Goal: Task Accomplishment & Management: Complete application form

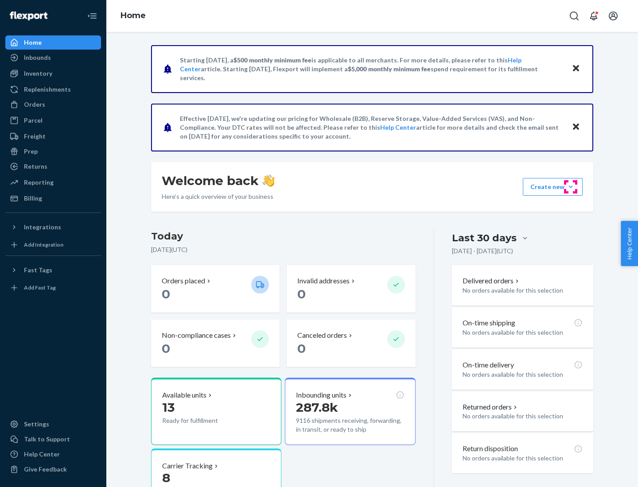
click at [571, 187] on button "Create new Create new inbound Create new order Create new product" at bounding box center [553, 187] width 60 height 18
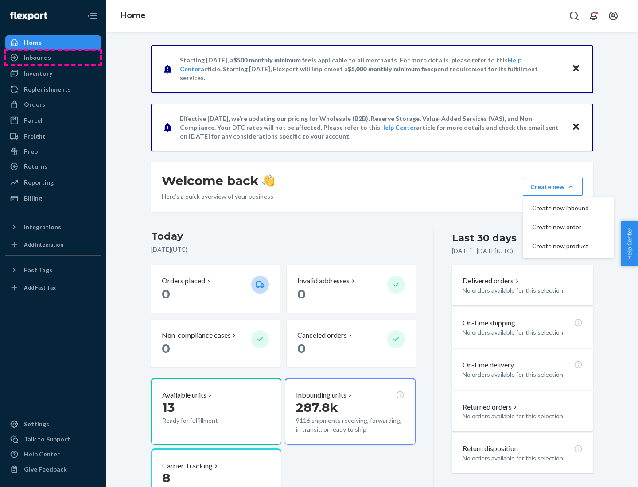
click at [53, 58] on div "Inbounds" at bounding box center [53, 57] width 94 height 12
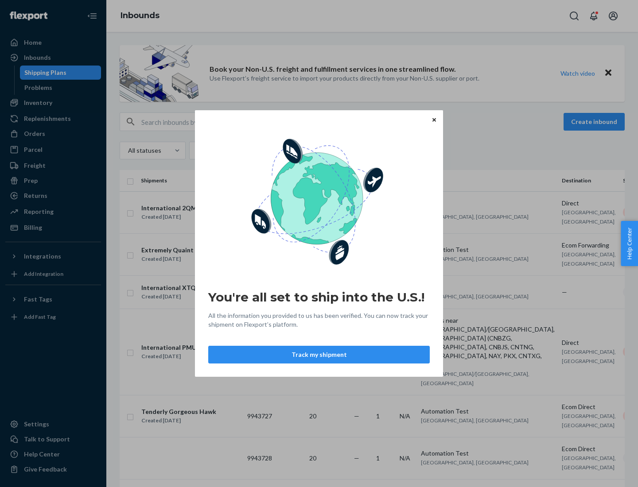
click at [434, 120] on icon "Close" at bounding box center [434, 120] width 4 height 4
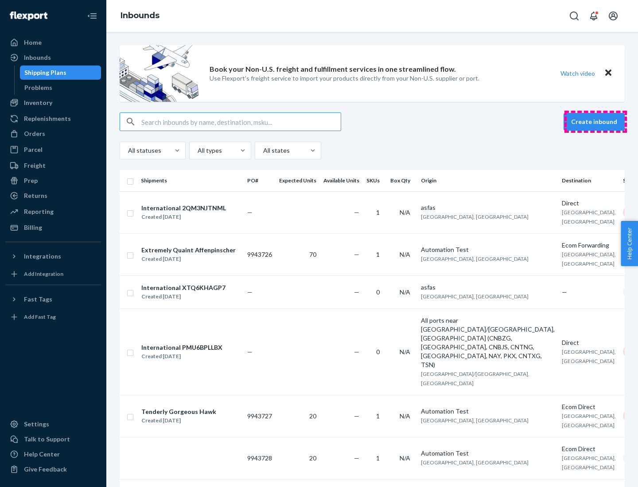
click at [595, 122] on button "Create inbound" at bounding box center [593, 122] width 61 height 18
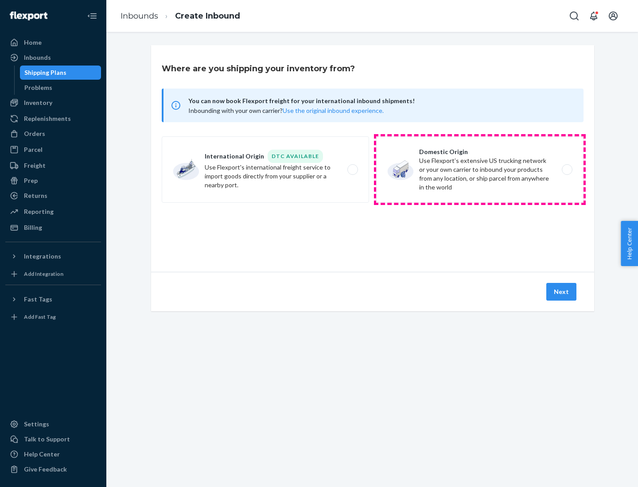
click at [480, 170] on label "Domestic Origin Use Flexport’s extensive US trucking network or your own carrie…" at bounding box center [479, 169] width 207 height 66
click at [567, 170] on input "Domestic Origin Use Flexport’s extensive US trucking network or your own carrie…" at bounding box center [570, 170] width 6 height 6
radio input "true"
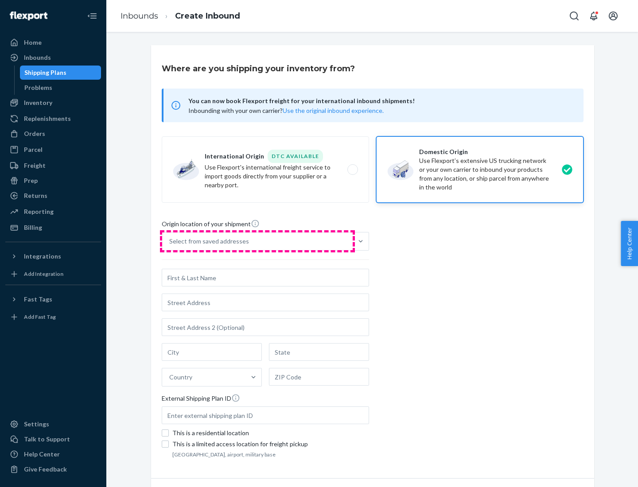
click at [257, 241] on div "Select from saved addresses" at bounding box center [257, 242] width 190 height 18
click at [170, 241] on input "Select from saved addresses" at bounding box center [169, 241] width 1 height 9
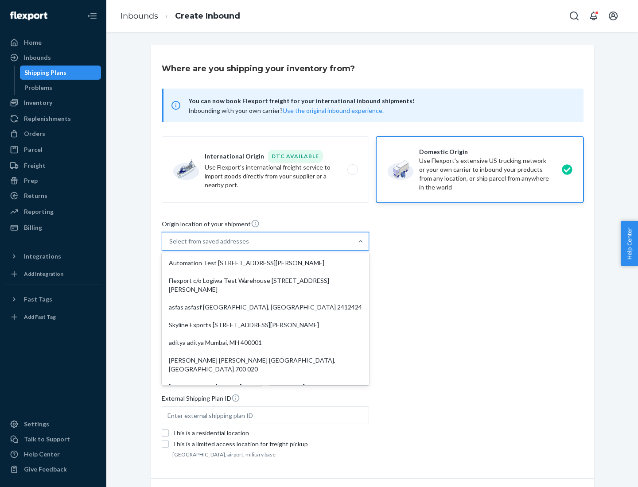
scroll to position [4, 0]
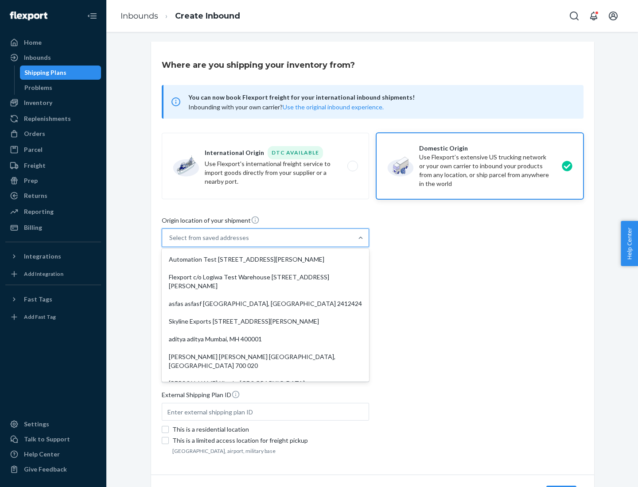
click at [265, 260] on div "Automation Test [STREET_ADDRESS][PERSON_NAME]" at bounding box center [265, 260] width 204 height 18
click at [170, 242] on input "option Automation Test [STREET_ADDRESS][PERSON_NAME]. 9 results available. Use …" at bounding box center [169, 237] width 1 height 9
type input "Automation Test"
type input "9th Floor"
type input "[GEOGRAPHIC_DATA]"
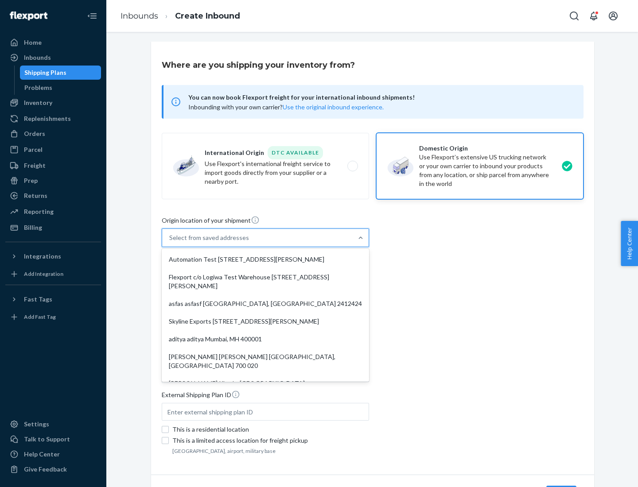
type input "CA"
type input "94104"
type input "[STREET_ADDRESS][PERSON_NAME]"
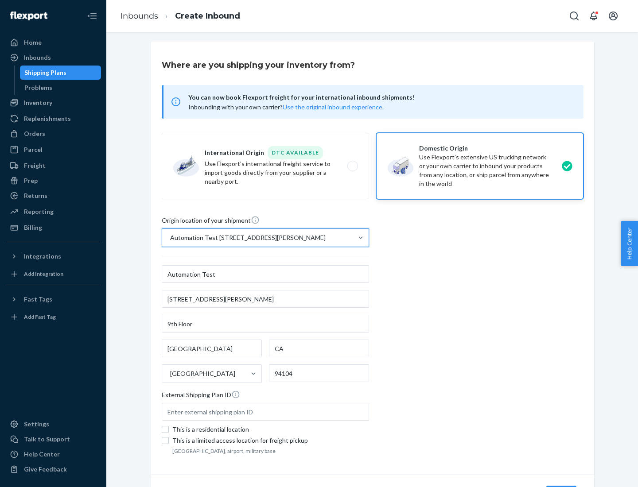
scroll to position [52, 0]
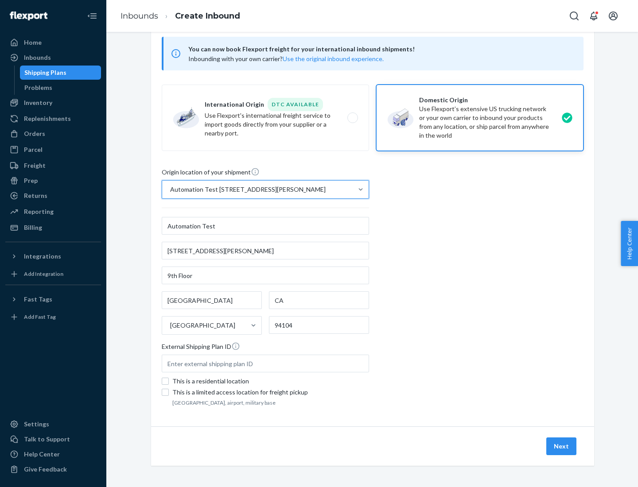
click at [562, 447] on button "Next" at bounding box center [561, 447] width 30 height 18
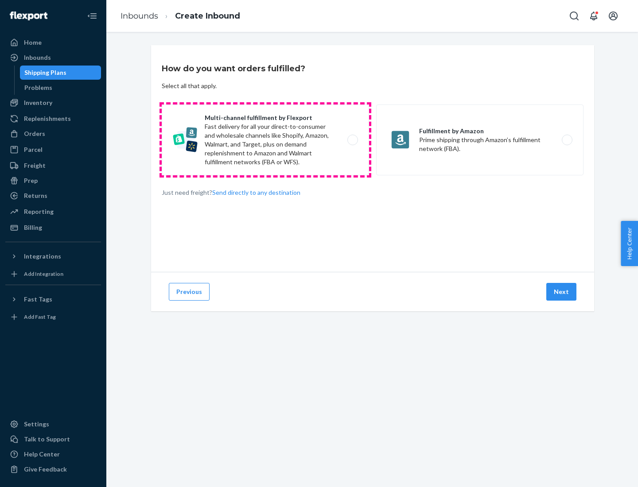
click at [265, 140] on label "Multi-channel fulfillment by Flexport Fast delivery for all your direct-to-cons…" at bounding box center [265, 140] width 207 height 71
click at [352, 140] on input "Multi-channel fulfillment by Flexport Fast delivery for all your direct-to-cons…" at bounding box center [355, 140] width 6 height 6
radio input "true"
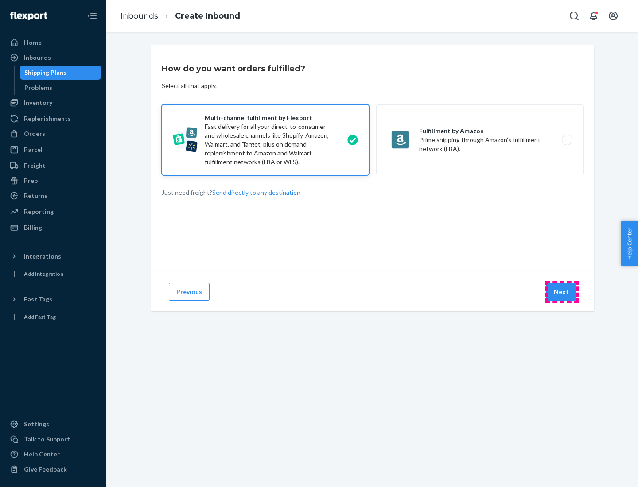
click at [562, 292] on button "Next" at bounding box center [561, 292] width 30 height 18
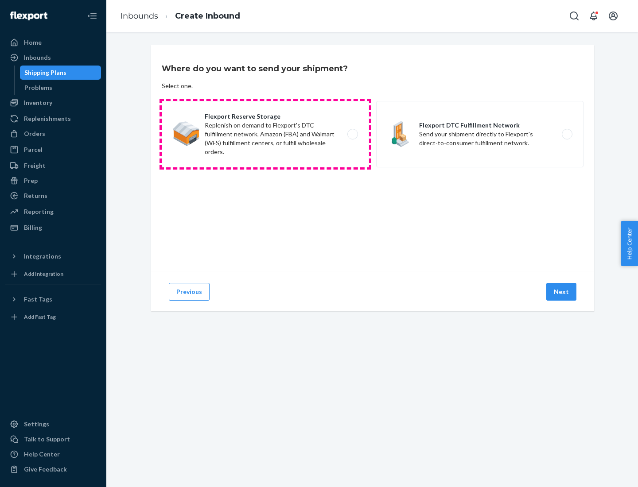
click at [265, 134] on label "Flexport Reserve Storage Replenish on demand to Flexport's DTC fulfillment netw…" at bounding box center [265, 134] width 207 height 66
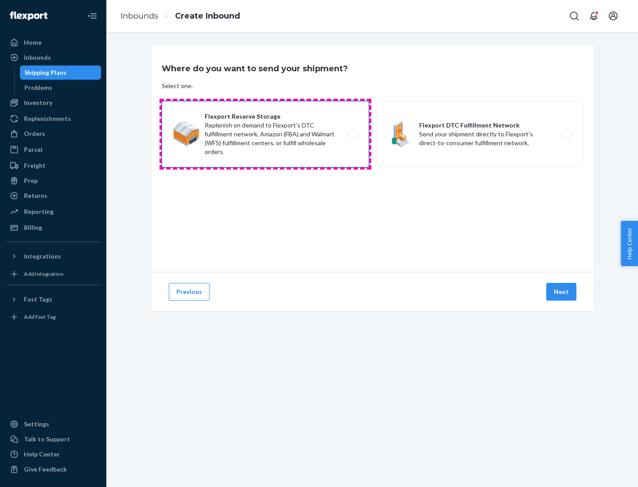
click at [352, 134] on input "Flexport Reserve Storage Replenish on demand to Flexport's DTC fulfillment netw…" at bounding box center [355, 135] width 6 height 6
radio input "true"
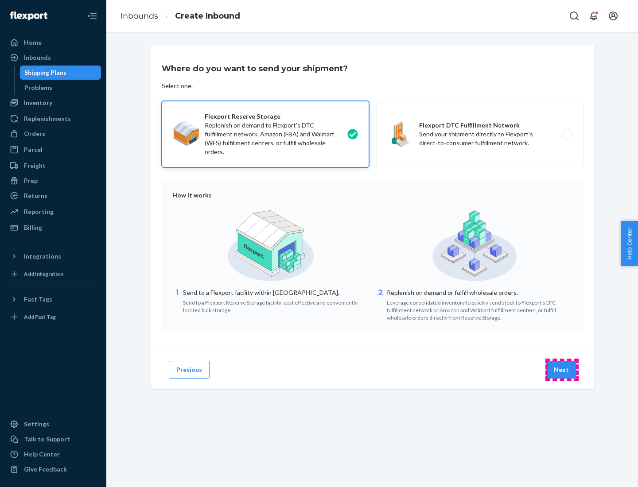
click at [562, 370] on button "Next" at bounding box center [561, 370] width 30 height 18
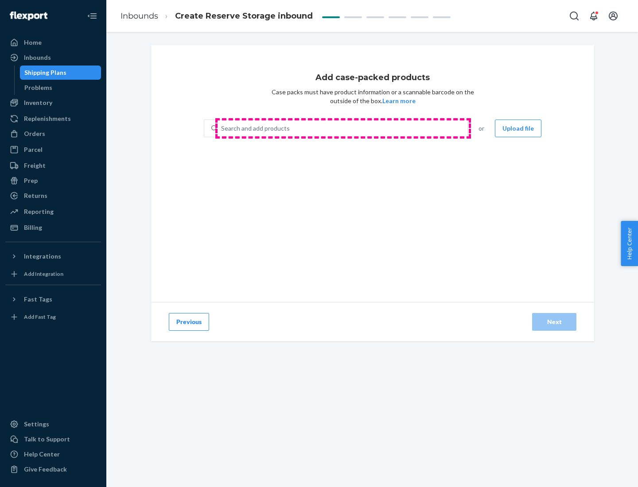
click at [343, 128] on div "Search and add products" at bounding box center [343, 128] width 250 height 16
click at [222, 128] on input "Search and add products" at bounding box center [221, 128] width 1 height 9
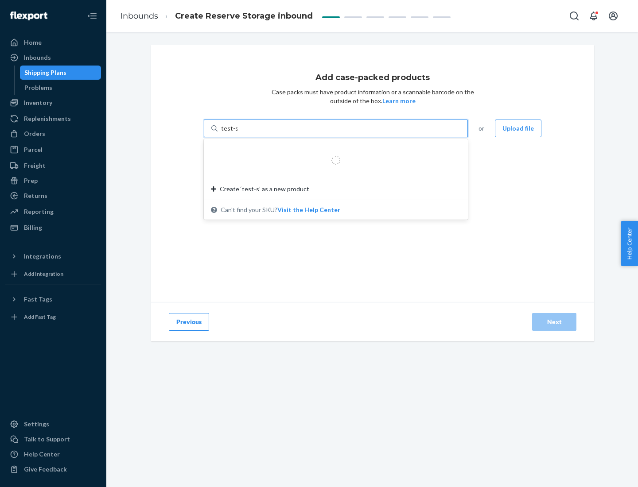
type input "test-syn"
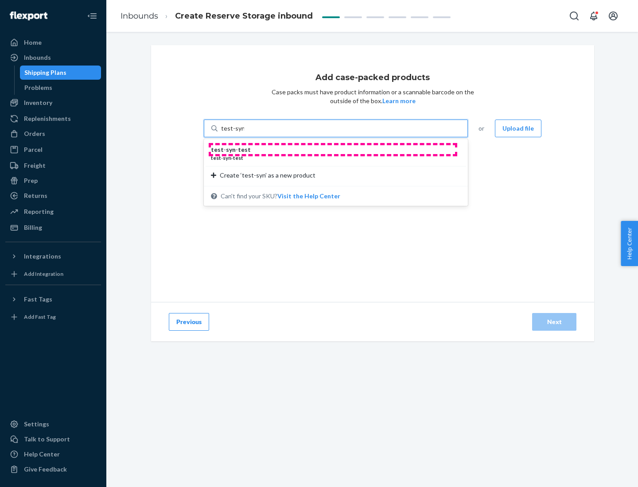
click at [333, 150] on div "test - syn - test" at bounding box center [332, 149] width 243 height 9
click at [244, 133] on input "test-syn" at bounding box center [232, 128] width 23 height 9
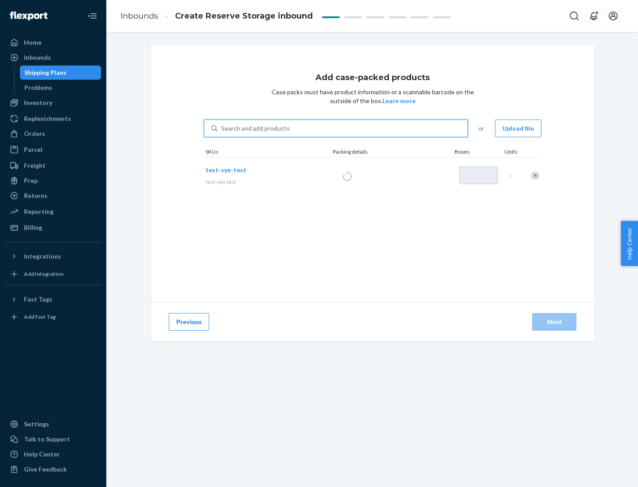
type input "1"
click at [554, 322] on div "Next" at bounding box center [554, 322] width 29 height 9
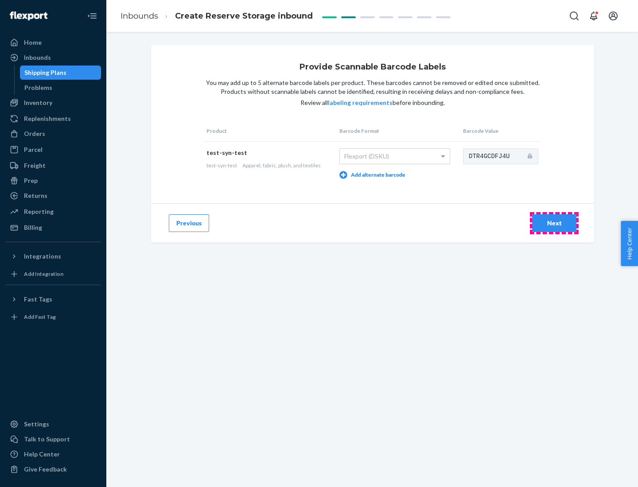
click at [554, 223] on div "Next" at bounding box center [554, 223] width 29 height 9
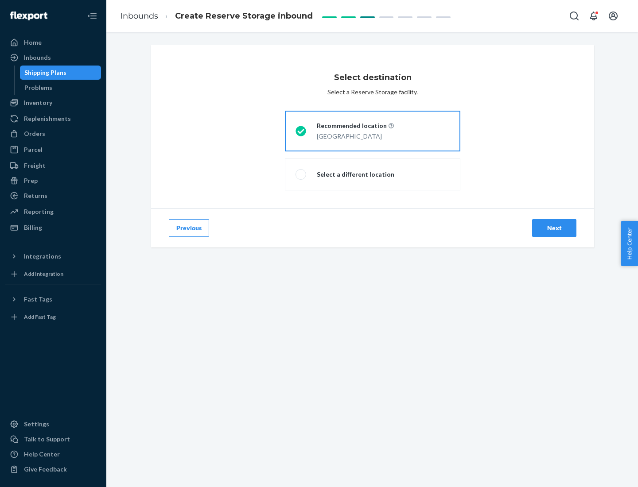
click at [554, 228] on div "Next" at bounding box center [554, 228] width 29 height 9
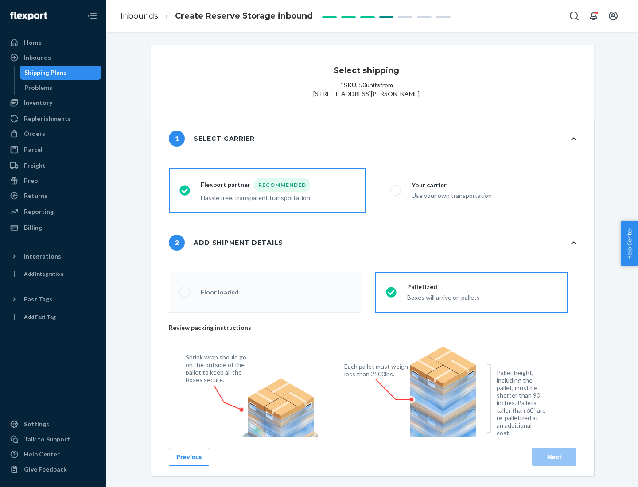
radio input "false"
type input "1"
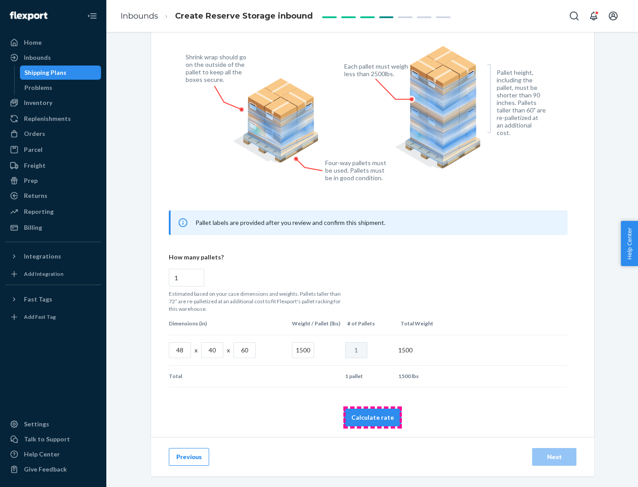
click at [373, 417] on button "Calculate rate" at bounding box center [373, 418] width 58 height 18
radio input "false"
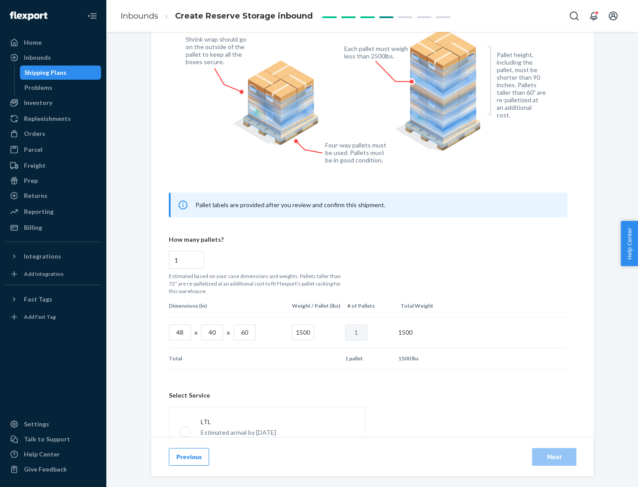
scroll to position [392, 0]
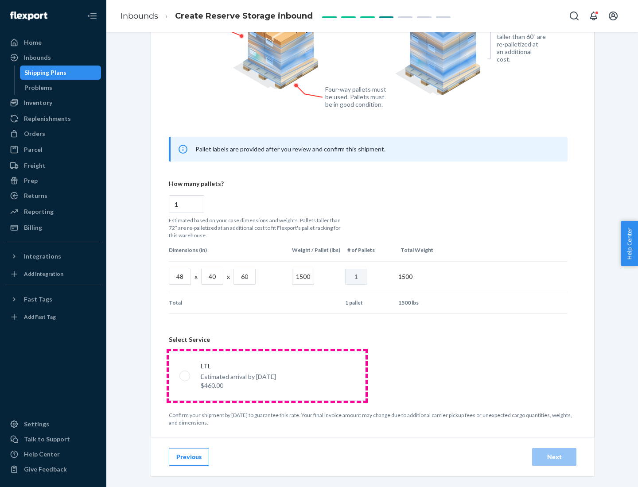
click at [267, 376] on p "Estimated arrival by [DATE]" at bounding box center [238, 377] width 75 height 9
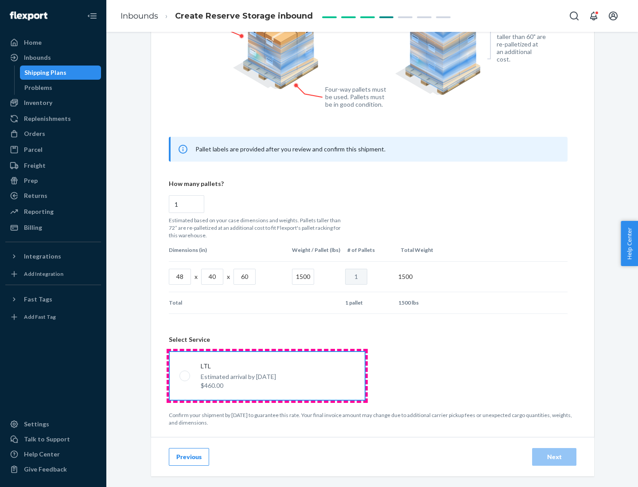
click at [185, 376] on input "LTL Estimated arrival by [DATE] $460.00" at bounding box center [182, 376] width 6 height 6
radio input "true"
radio input "false"
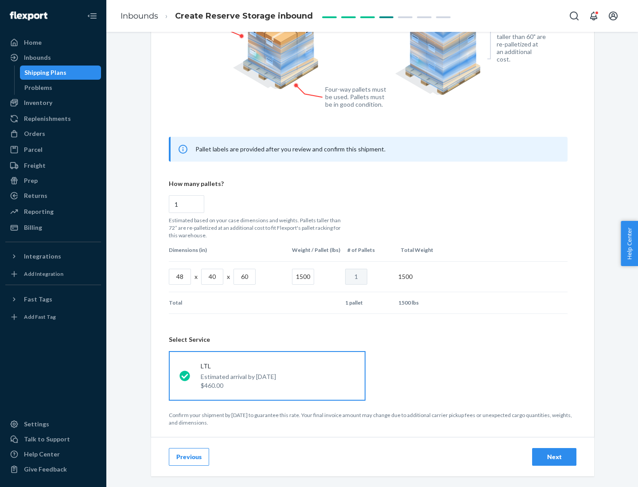
click at [554, 457] on div "Next" at bounding box center [554, 457] width 29 height 9
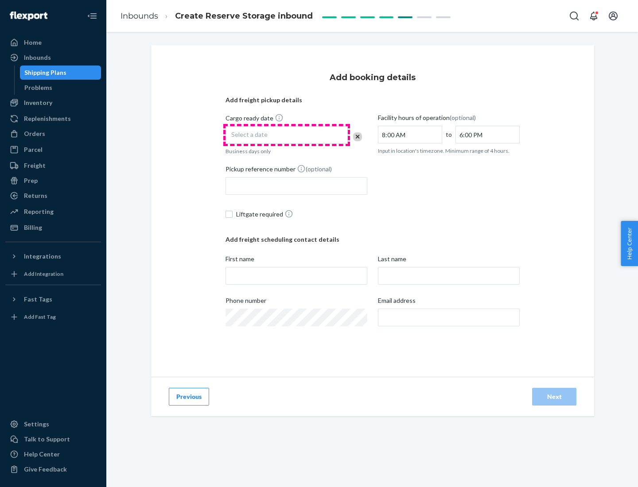
click at [287, 135] on div "Select a date" at bounding box center [286, 135] width 122 height 18
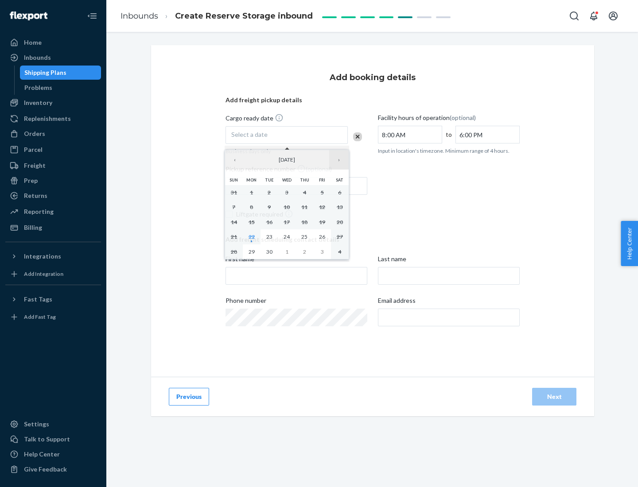
click at [339, 160] on button "›" at bounding box center [338, 159] width 19 height 19
click at [304, 237] on abbr "23" at bounding box center [304, 236] width 6 height 7
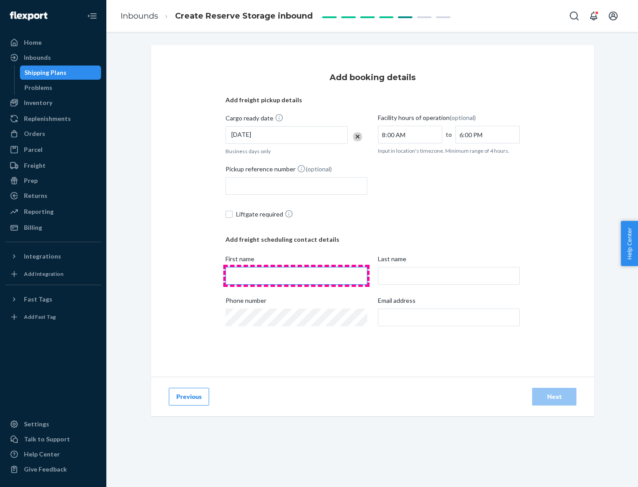
click at [296, 276] on input "First name" at bounding box center [296, 276] width 142 height 18
type input "[PERSON_NAME]"
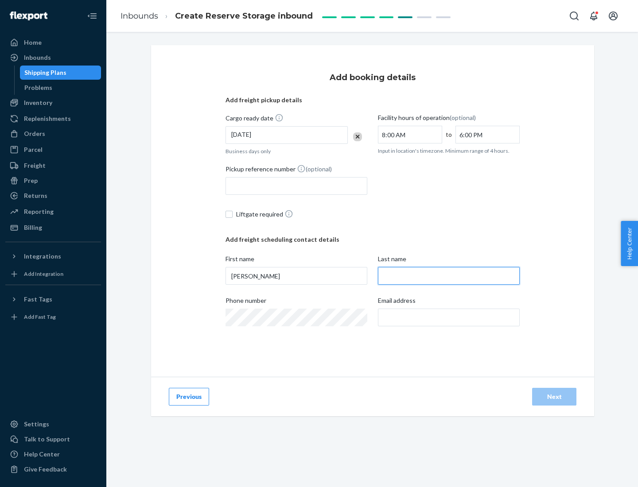
click at [449, 276] on input "Last name" at bounding box center [449, 276] width 142 height 18
type input "Doe"
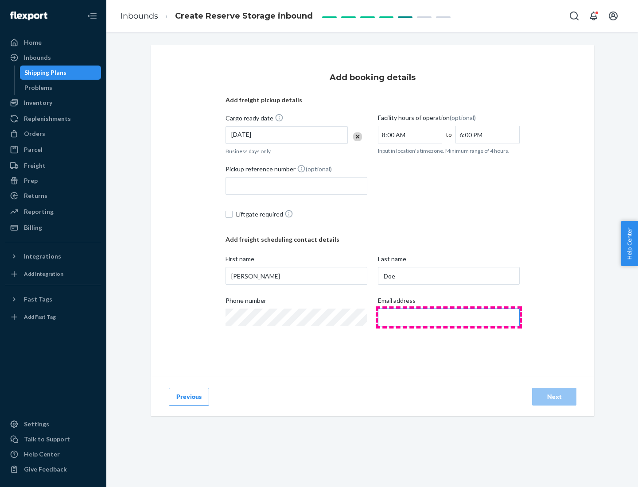
click at [449, 318] on input "Email address" at bounding box center [449, 318] width 142 height 18
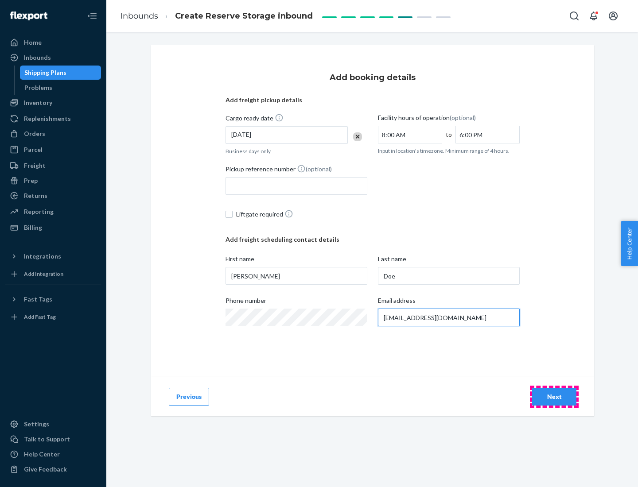
type input "[EMAIL_ADDRESS][DOMAIN_NAME]"
click at [554, 397] on div "Next" at bounding box center [554, 396] width 29 height 9
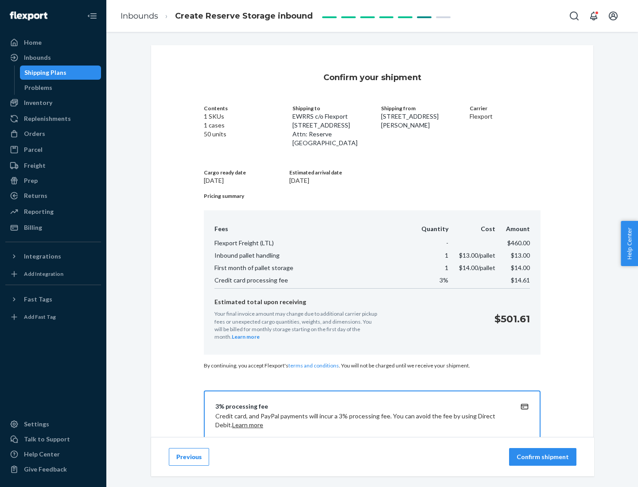
scroll to position [128, 0]
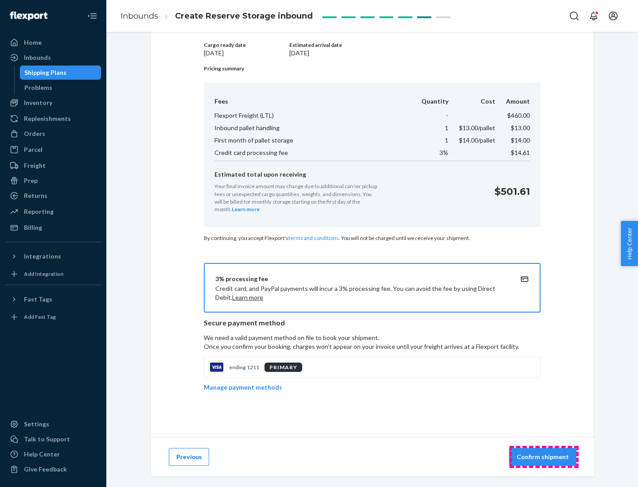
click at [544, 457] on p "Confirm shipment" at bounding box center [543, 457] width 52 height 9
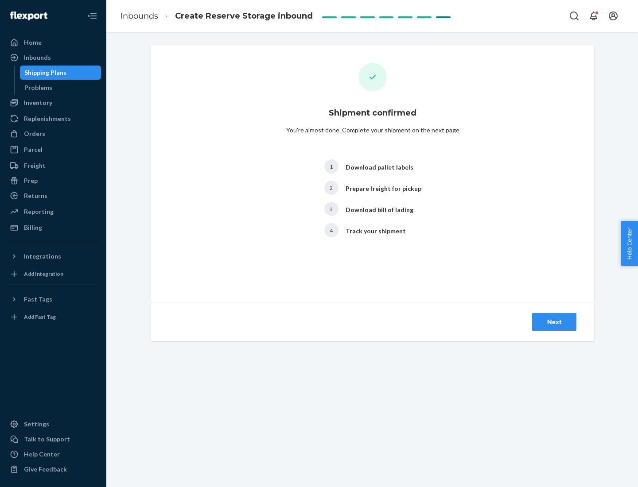
click at [554, 322] on div "Next" at bounding box center [554, 322] width 29 height 9
